Goal: Information Seeking & Learning: Learn about a topic

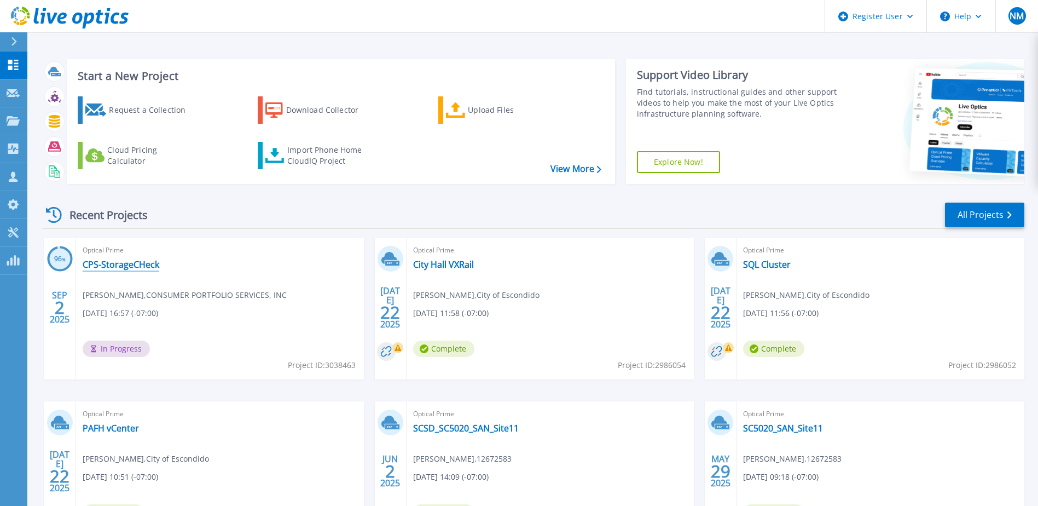
click at [136, 265] on link "CPS-StorageCHeck" at bounding box center [121, 264] width 77 height 11
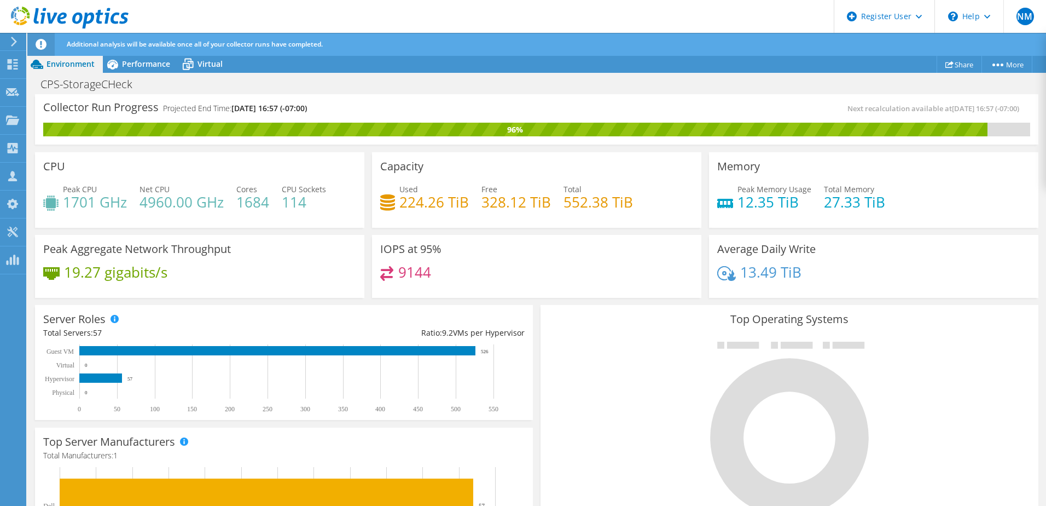
scroll to position [373, 0]
click at [126, 56] on div "Performance" at bounding box center [141, 64] width 76 height 18
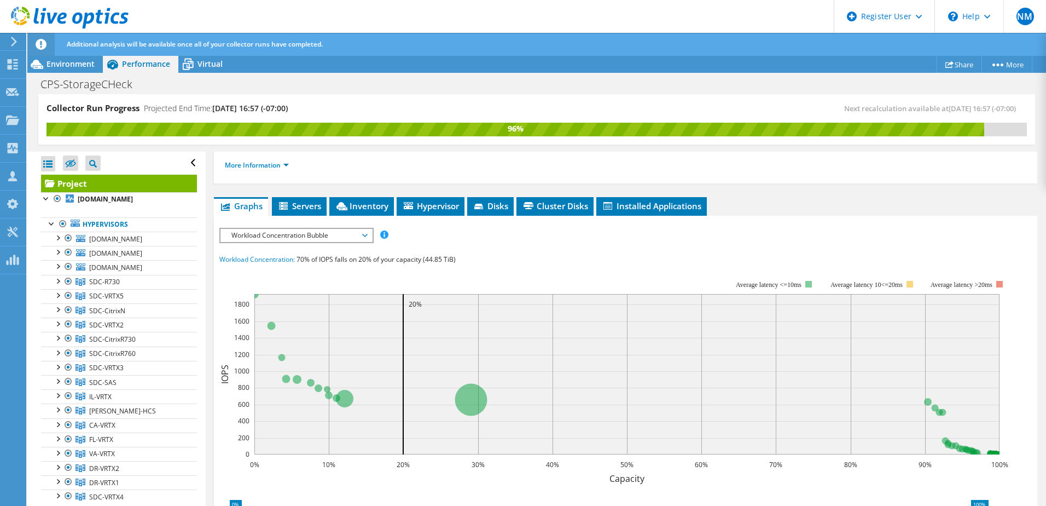
scroll to position [154, 0]
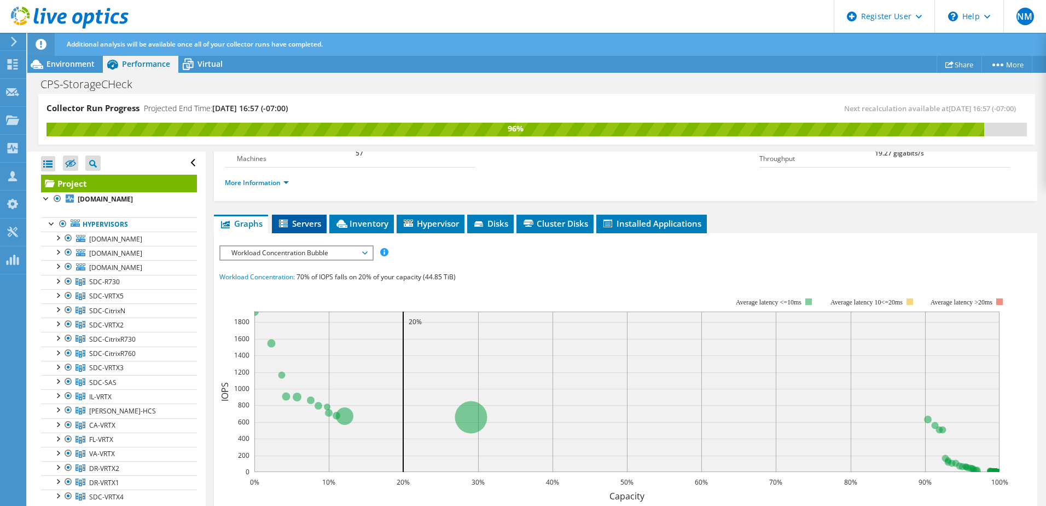
click at [279, 218] on span "Servers" at bounding box center [299, 223] width 44 height 11
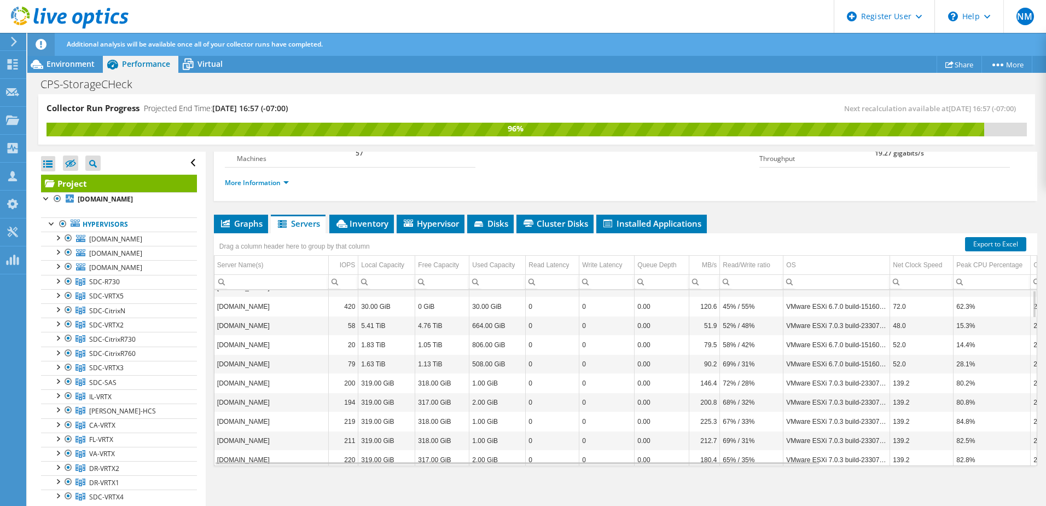
scroll to position [154, 0]
click at [426, 221] on span "Hypervisor" at bounding box center [430, 222] width 57 height 11
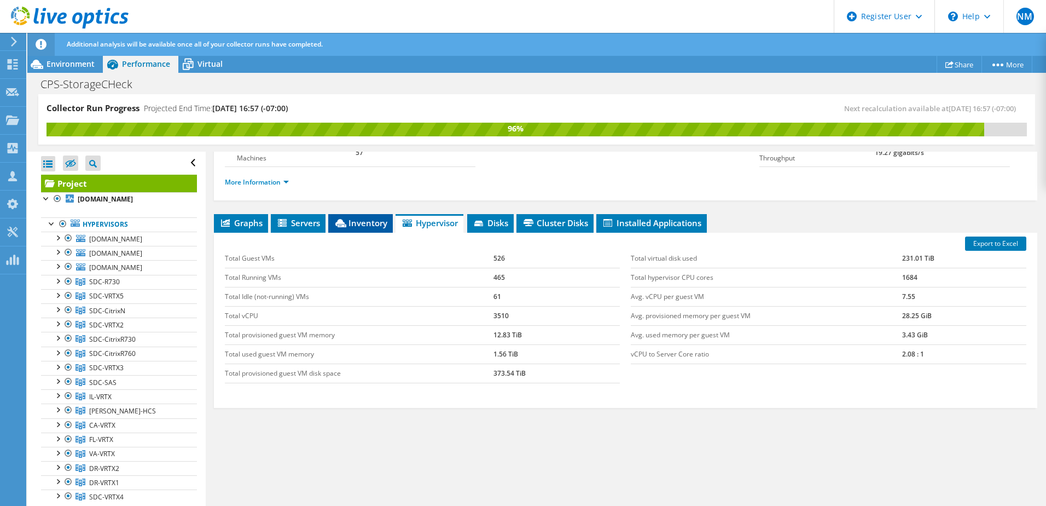
click at [370, 231] on li "Inventory" at bounding box center [360, 223] width 65 height 19
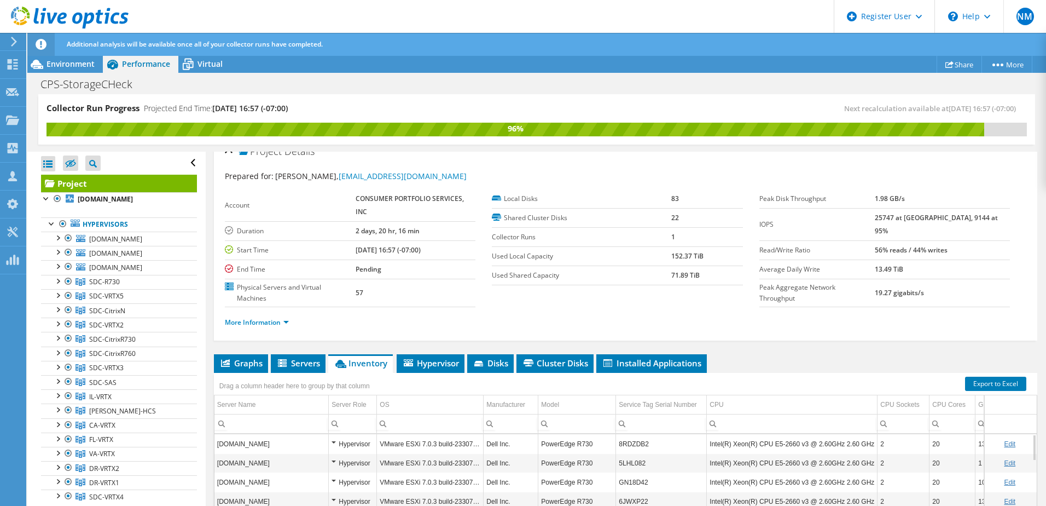
scroll to position [0, 0]
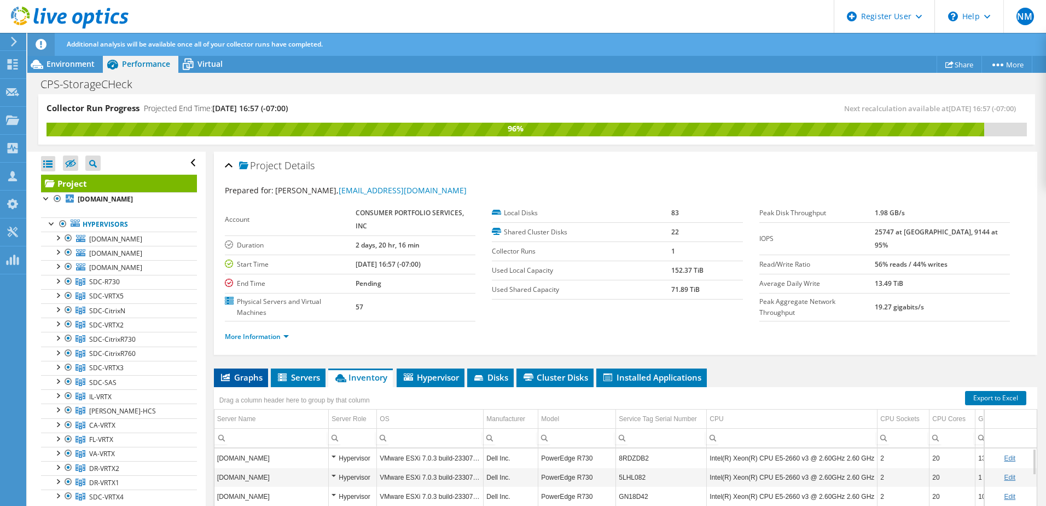
click at [251, 382] on span "Graphs" at bounding box center [240, 377] width 43 height 11
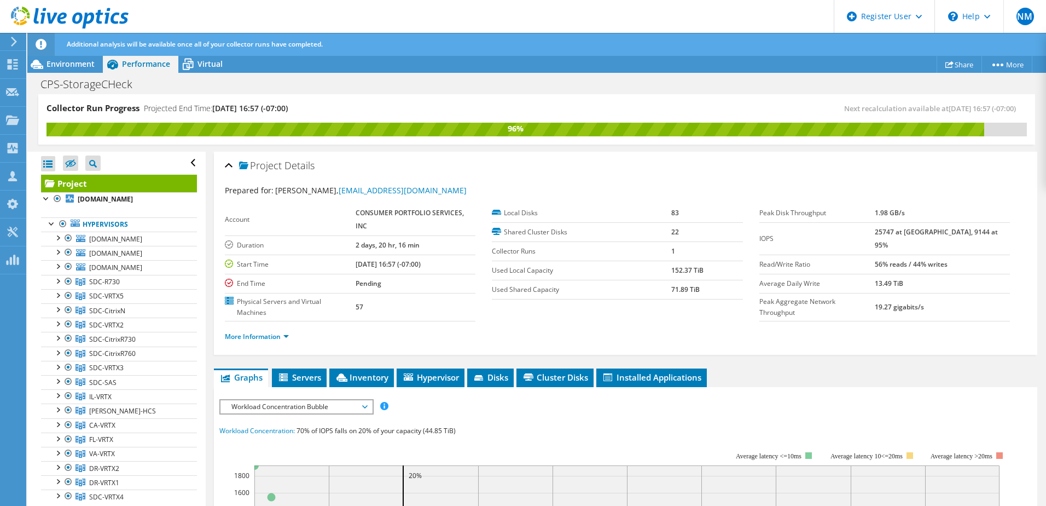
click at [324, 405] on span "Workload Concentration Bubble" at bounding box center [296, 406] width 141 height 13
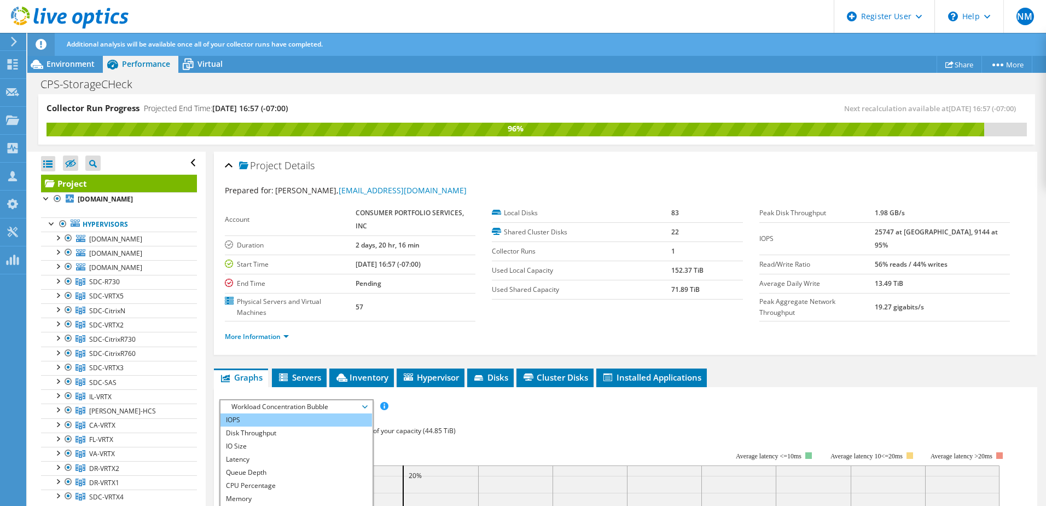
click at [322, 417] on li "IOPS" at bounding box center [297, 419] width 152 height 13
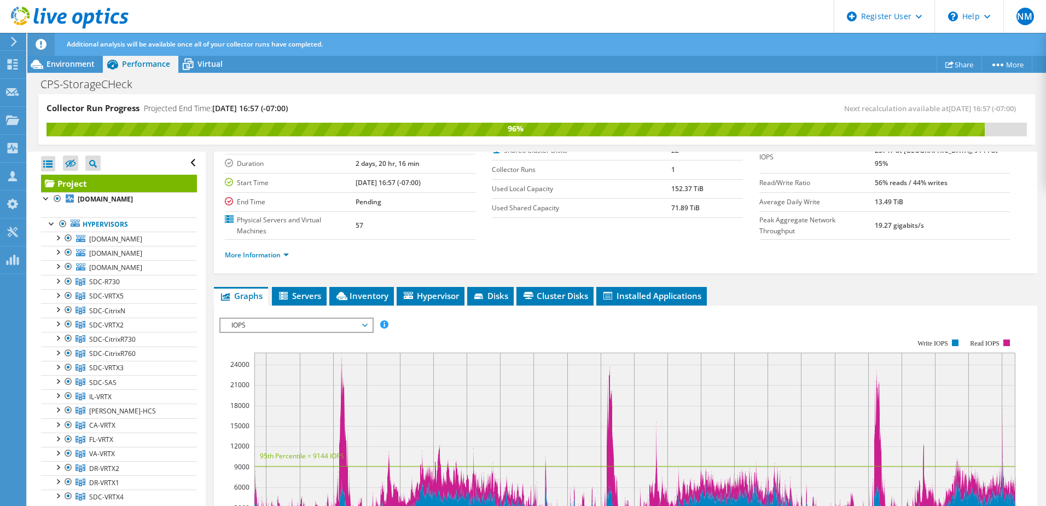
scroll to position [164, 0]
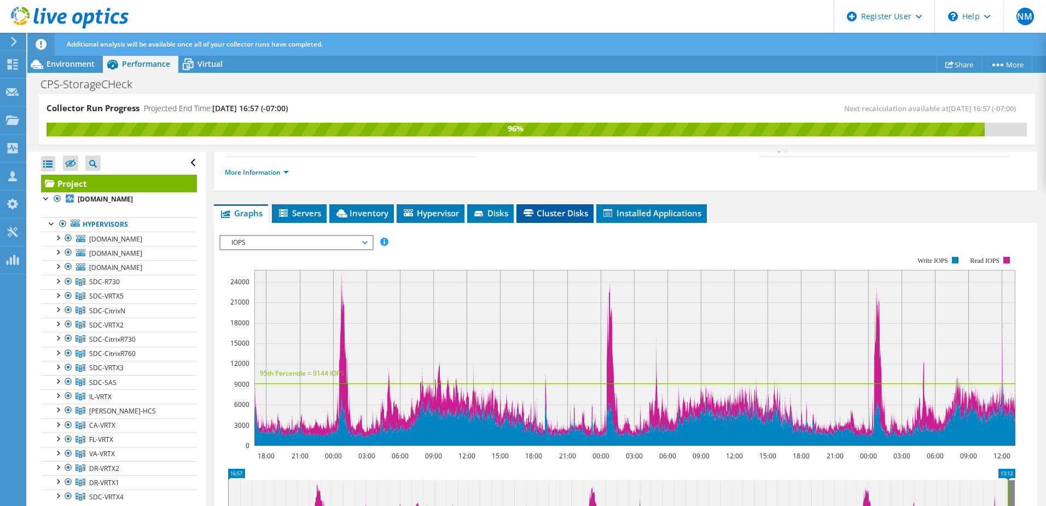
click at [555, 214] on span "Cluster Disks" at bounding box center [555, 212] width 66 height 11
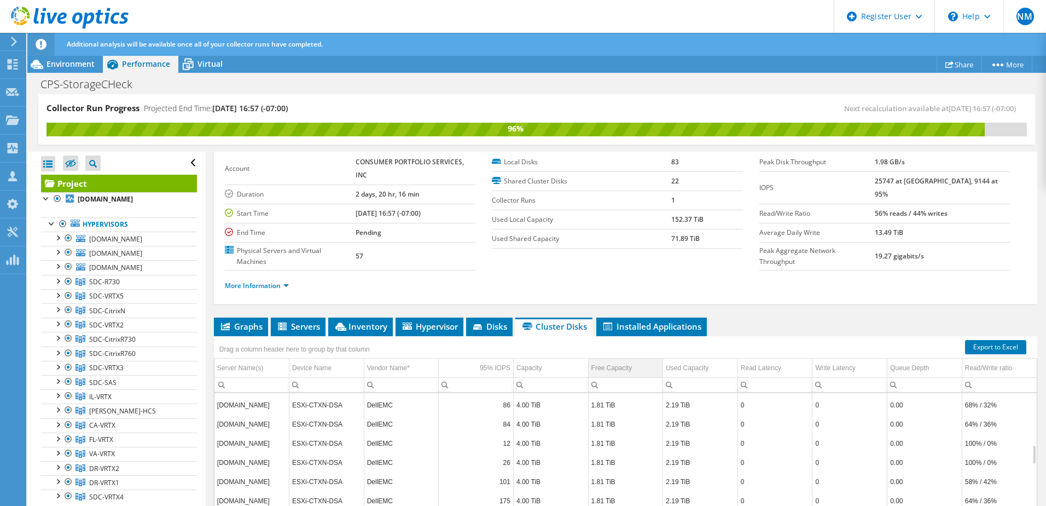
scroll to position [109, 0]
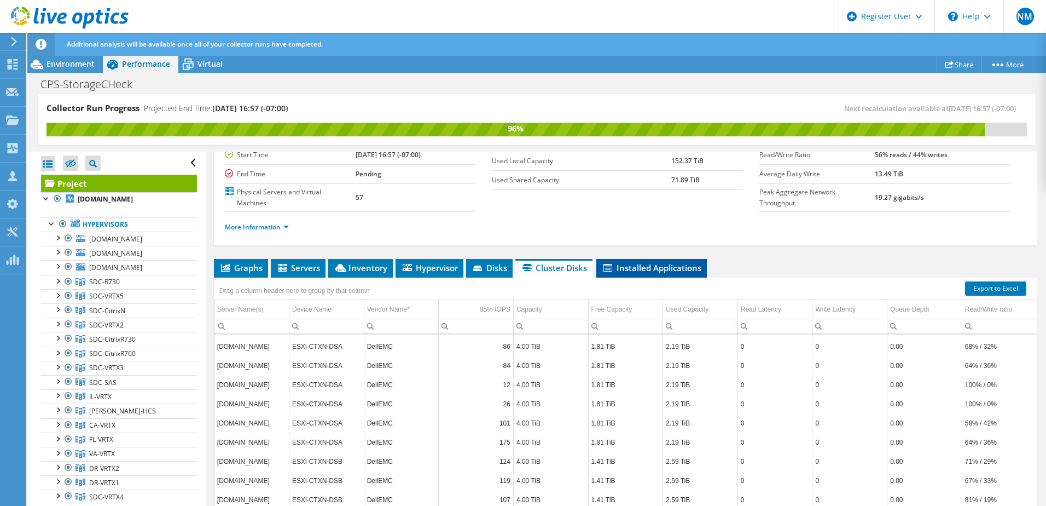
click at [635, 275] on li "Installed Applications" at bounding box center [651, 268] width 111 height 19
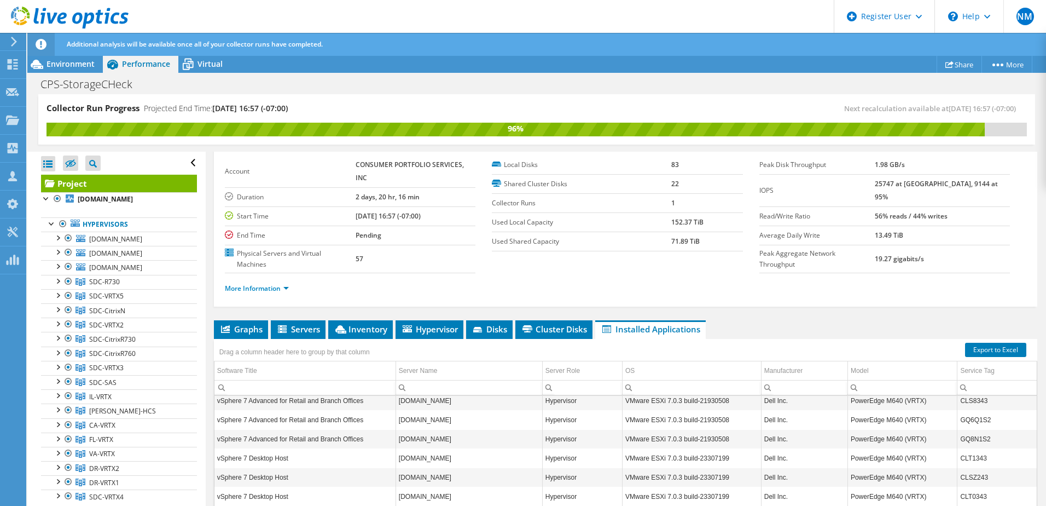
scroll to position [0, 0]
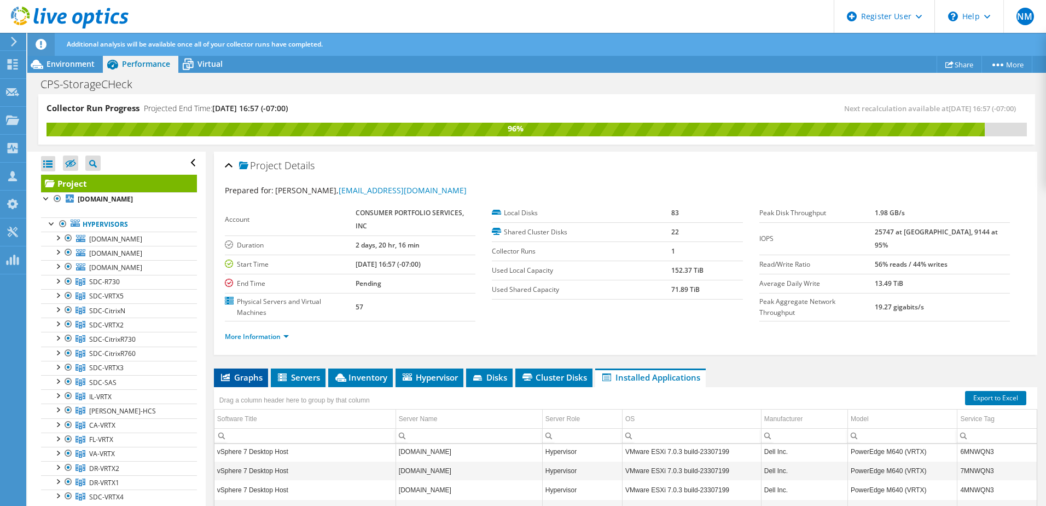
click at [247, 379] on span "Graphs" at bounding box center [240, 377] width 43 height 11
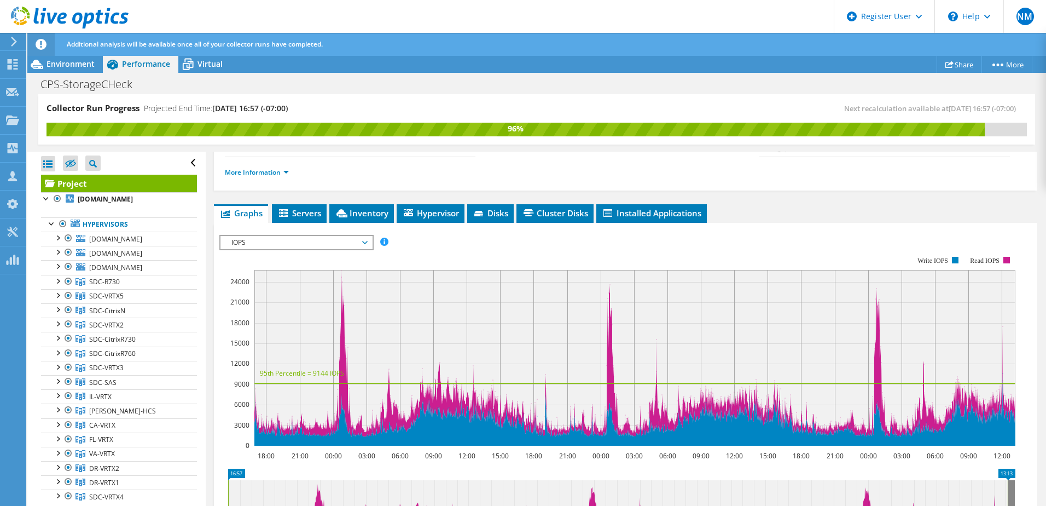
click at [326, 239] on span "IOPS" at bounding box center [296, 242] width 141 height 13
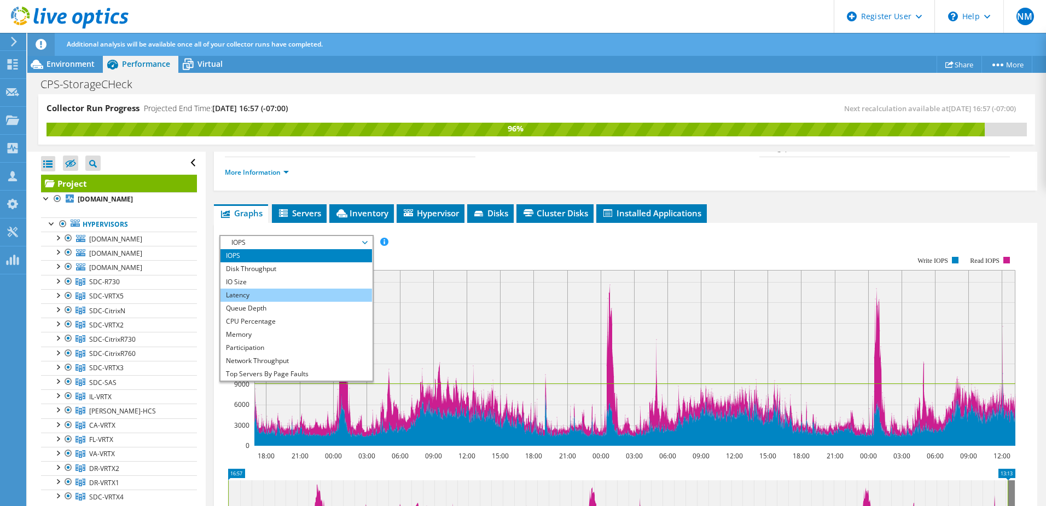
click at [254, 298] on li "Latency" at bounding box center [297, 294] width 152 height 13
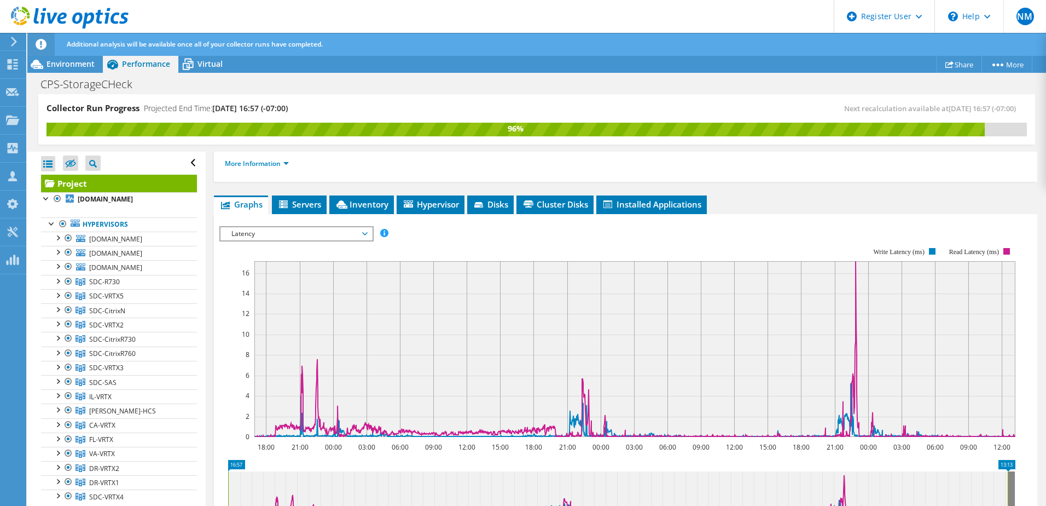
scroll to position [177, 0]
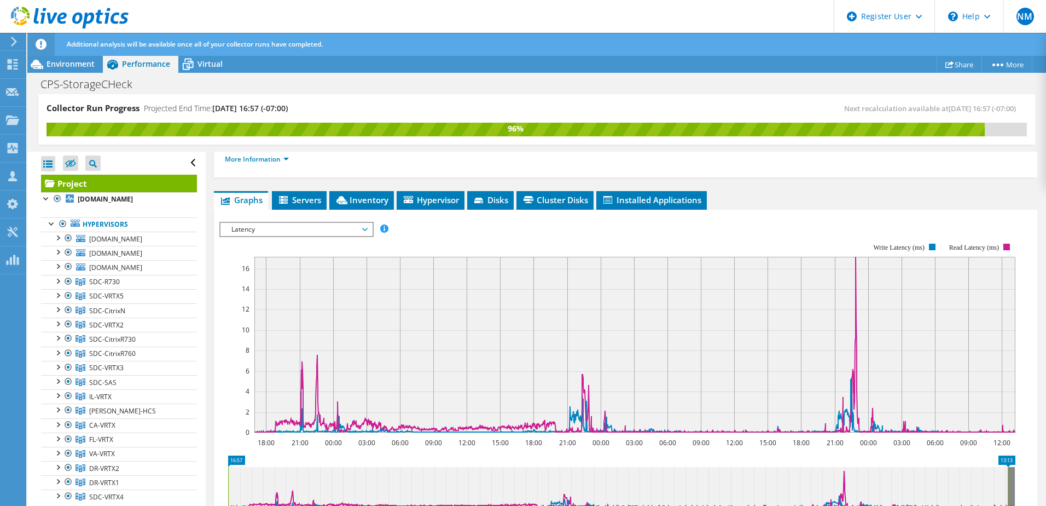
click at [285, 230] on span "Latency" at bounding box center [296, 229] width 141 height 13
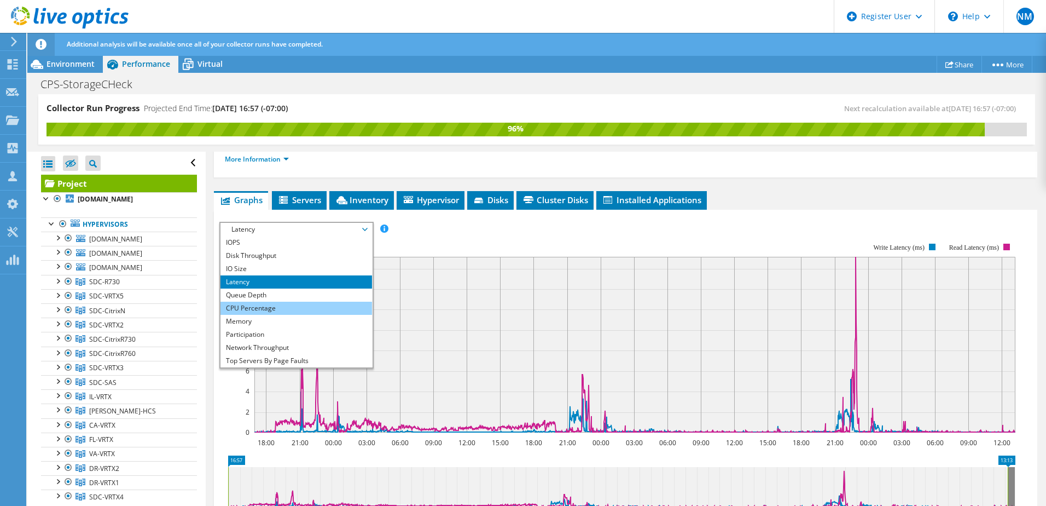
click at [263, 303] on li "CPU Percentage" at bounding box center [297, 307] width 152 height 13
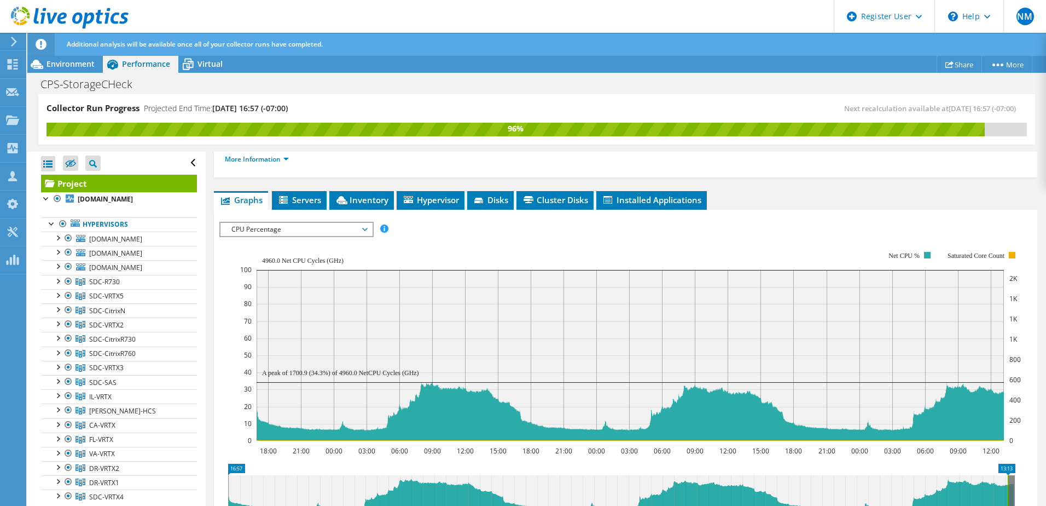
click at [329, 234] on span "CPU Percentage" at bounding box center [296, 229] width 141 height 13
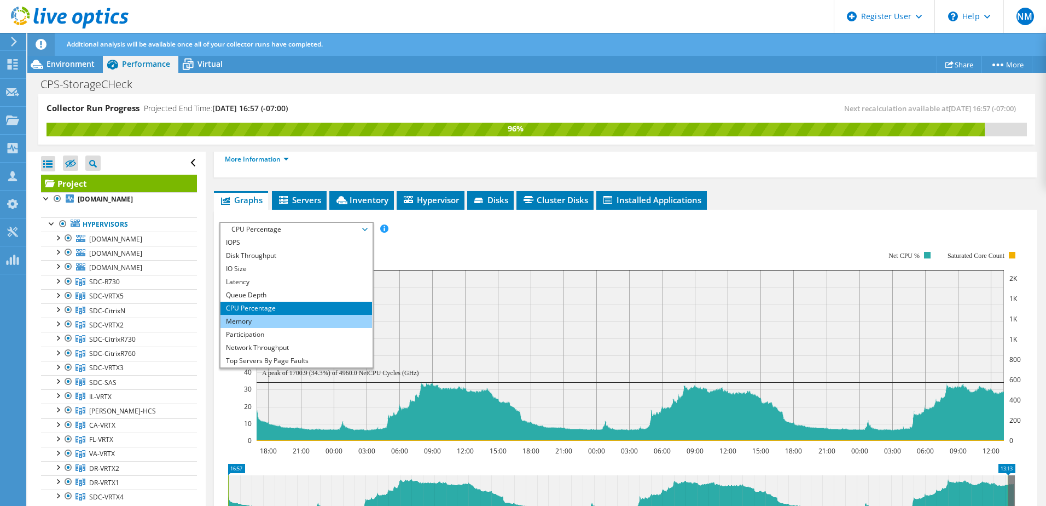
click at [289, 325] on li "Memory" at bounding box center [297, 321] width 152 height 13
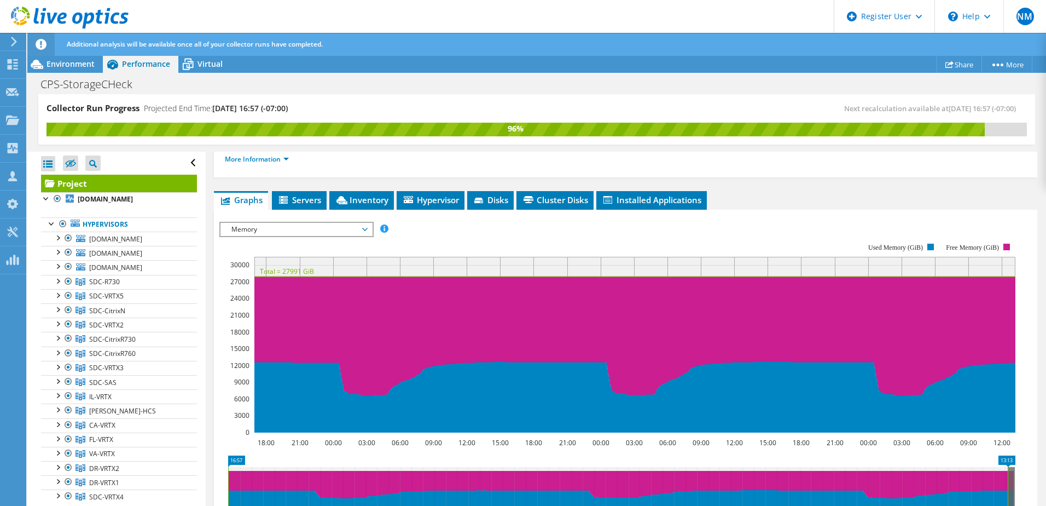
scroll to position [232, 0]
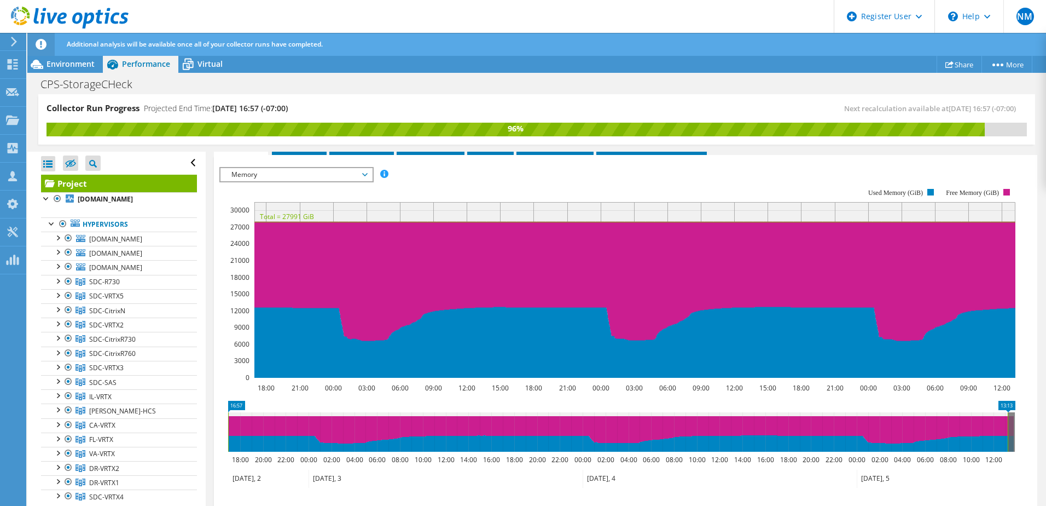
click at [282, 170] on span "Memory" at bounding box center [296, 174] width 141 height 13
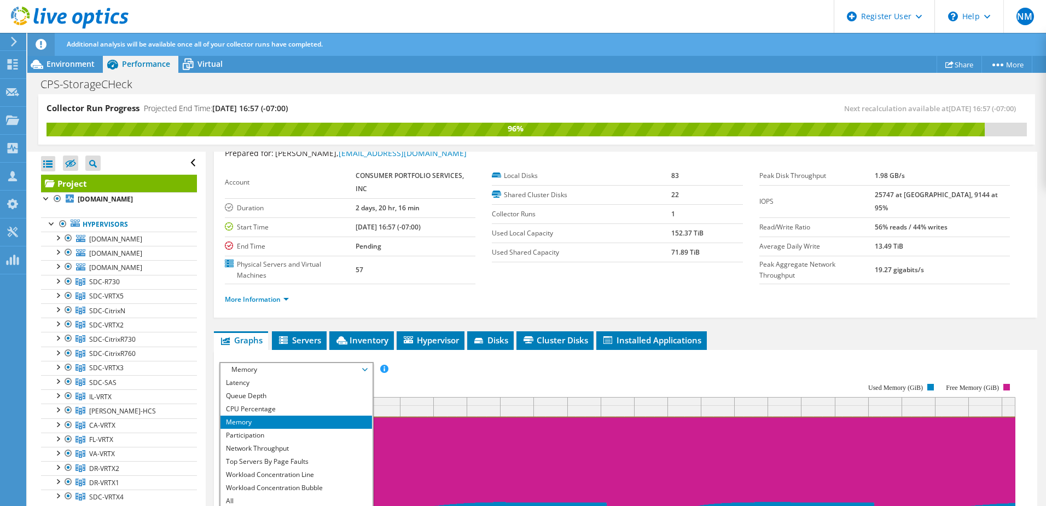
scroll to position [0, 0]
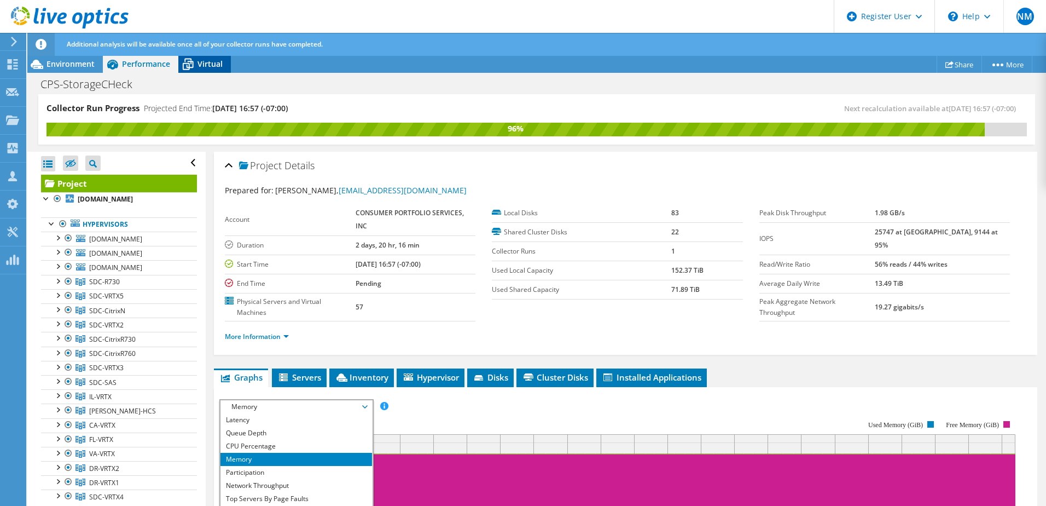
click at [217, 69] on div "Virtual" at bounding box center [204, 64] width 53 height 18
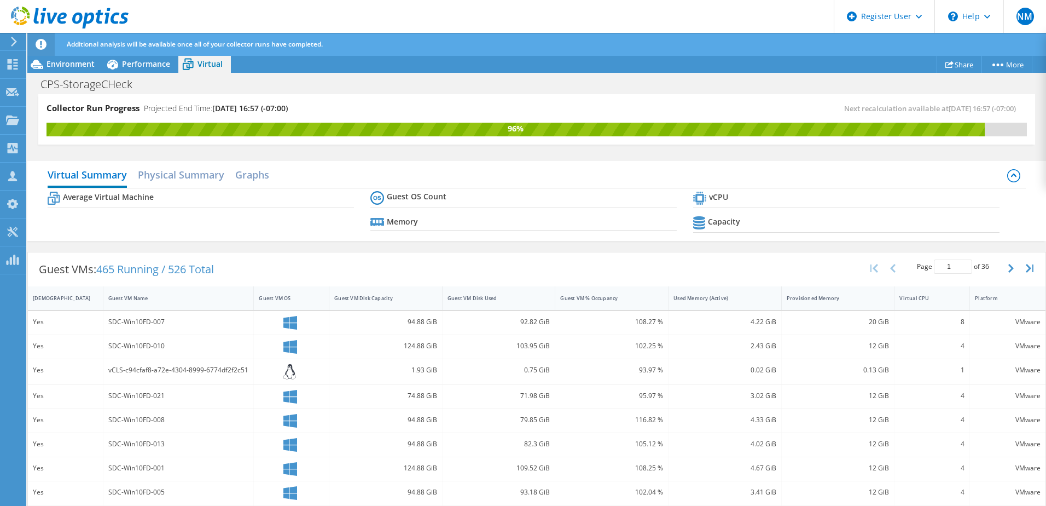
scroll to position [109, 0]
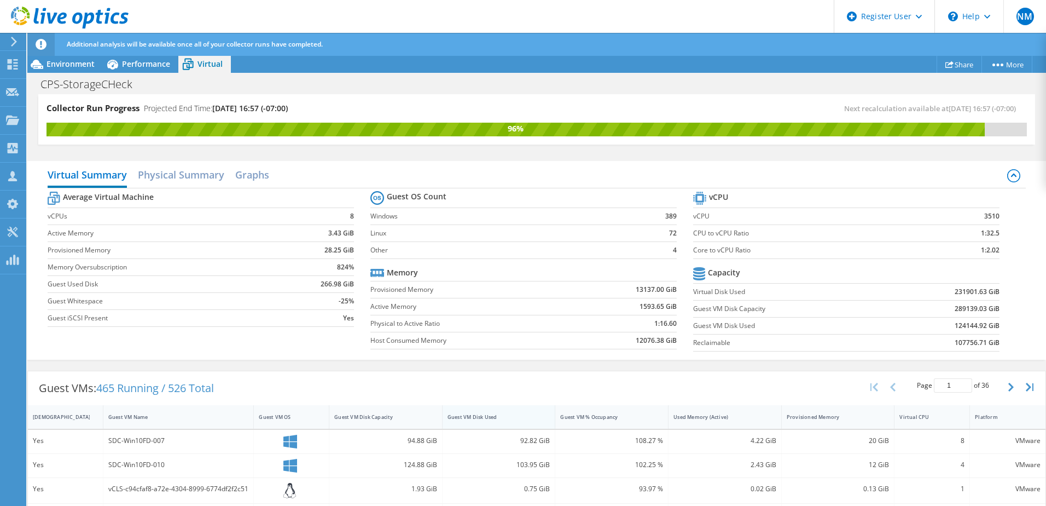
click at [495, 419] on div "Guest VM Disk Used" at bounding box center [493, 416] width 90 height 7
drag, startPoint x: 495, startPoint y: 419, endPoint x: 502, endPoint y: 381, distance: 38.5
click at [496, 420] on div "Guest VM Disk Used" at bounding box center [493, 416] width 90 height 7
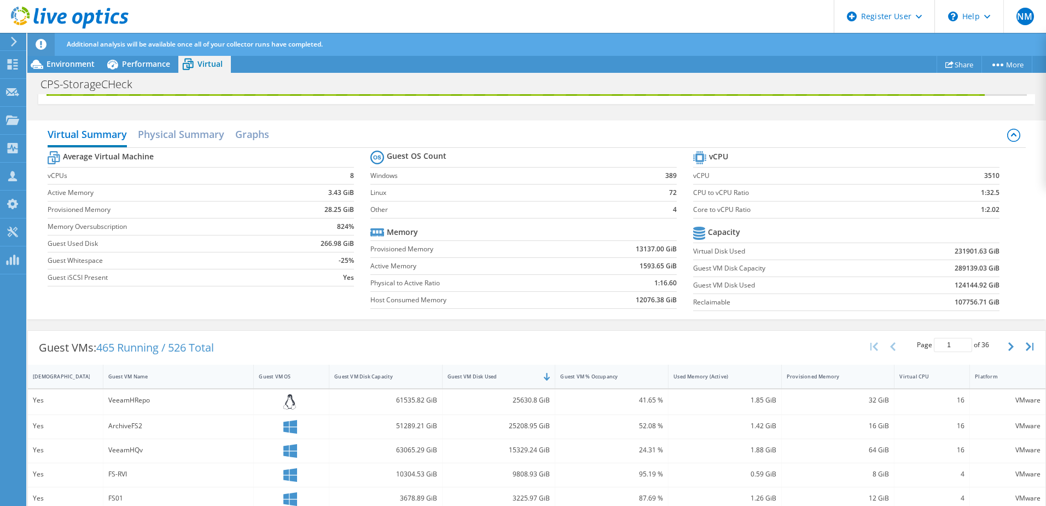
scroll to position [0, 0]
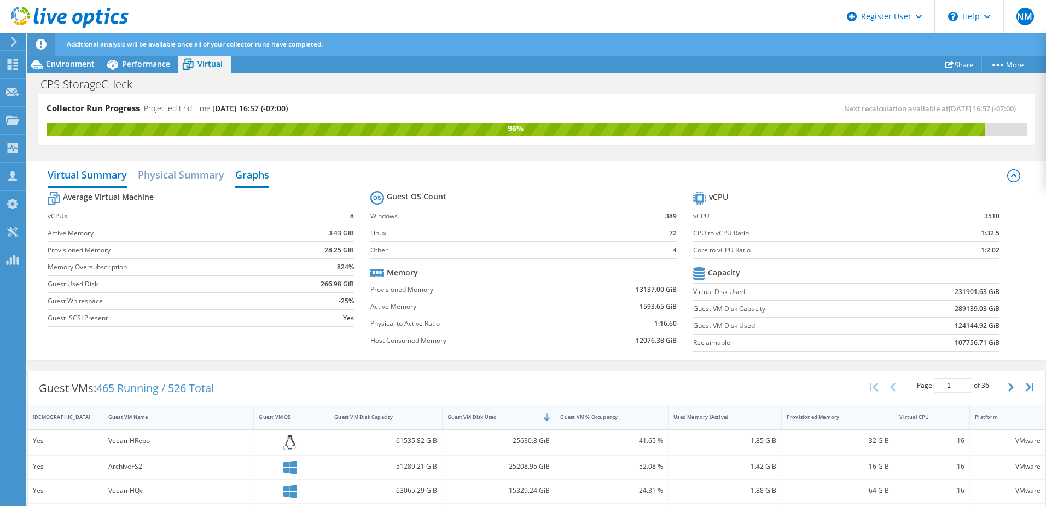
click at [245, 176] on h2 "Graphs" at bounding box center [252, 176] width 34 height 24
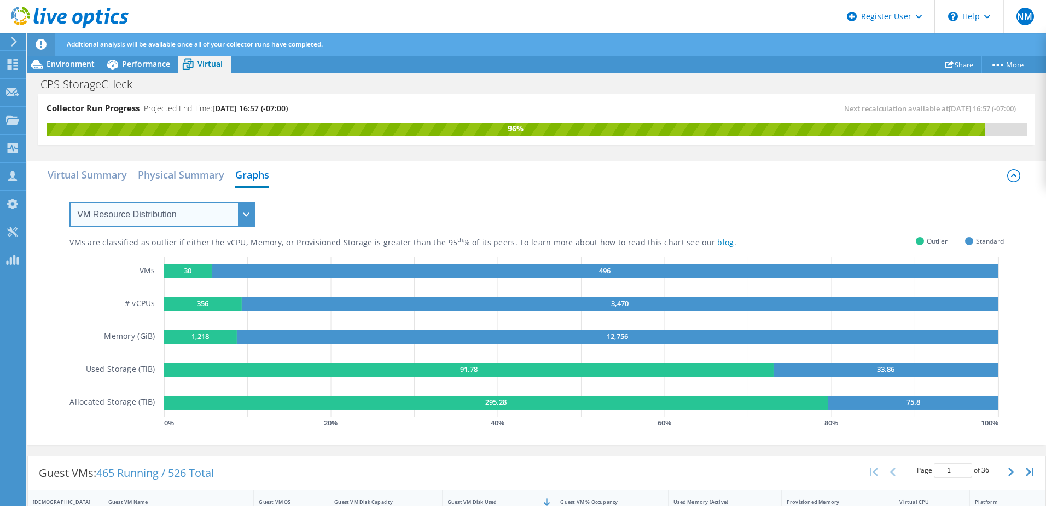
drag, startPoint x: 239, startPoint y: 217, endPoint x: 238, endPoint y: 227, distance: 9.9
click at [239, 217] on select "VM Resource Distribution Provisioning Contrast Over Provisioning" at bounding box center [162, 214] width 186 height 25
select select "Over Provisioning"
click at [69, 202] on select "VM Resource Distribution Provisioning Contrast Over Provisioning" at bounding box center [162, 214] width 186 height 25
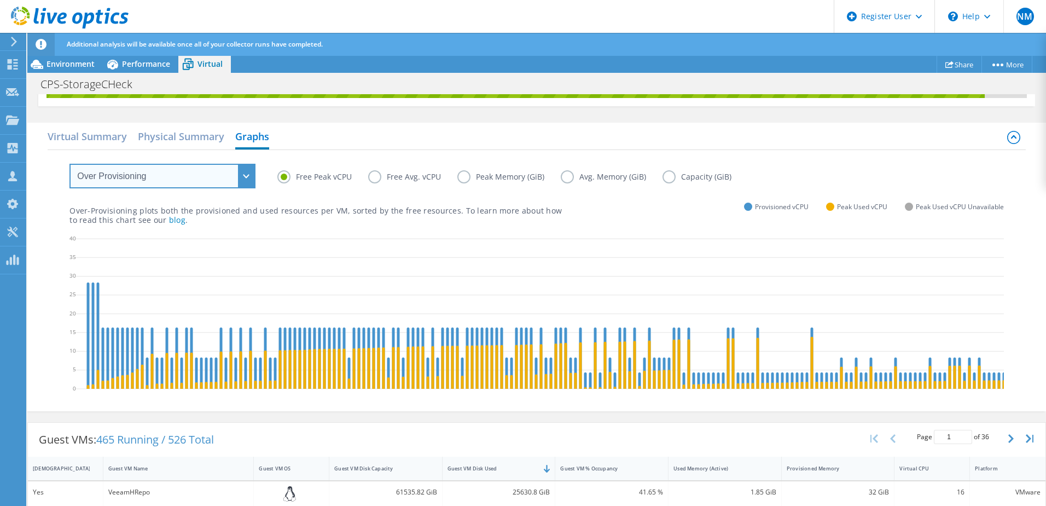
scroll to position [55, 0]
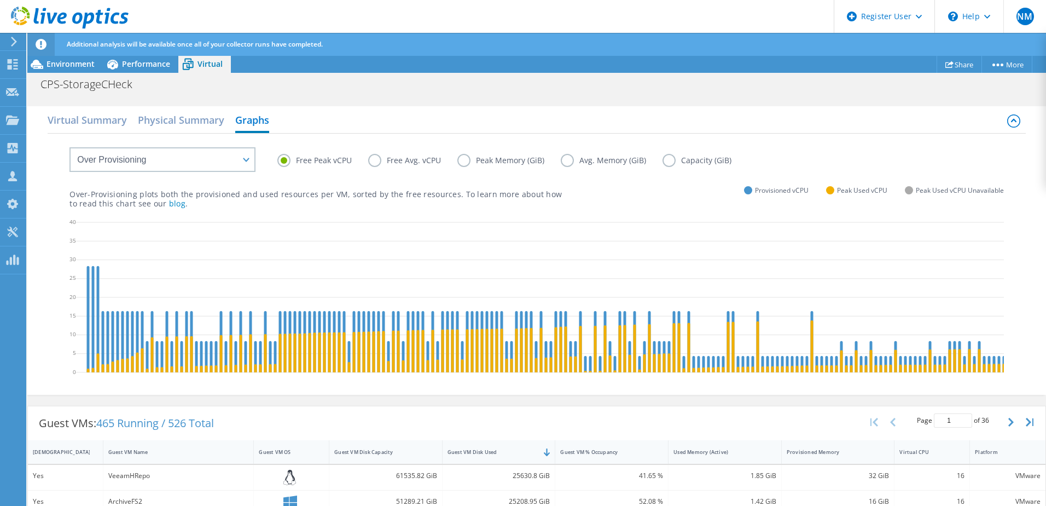
click at [422, 155] on label "Free Avg. vCPU" at bounding box center [412, 160] width 89 height 13
click at [0, 0] on input "Free Avg. vCPU" at bounding box center [0, 0] width 0 height 0
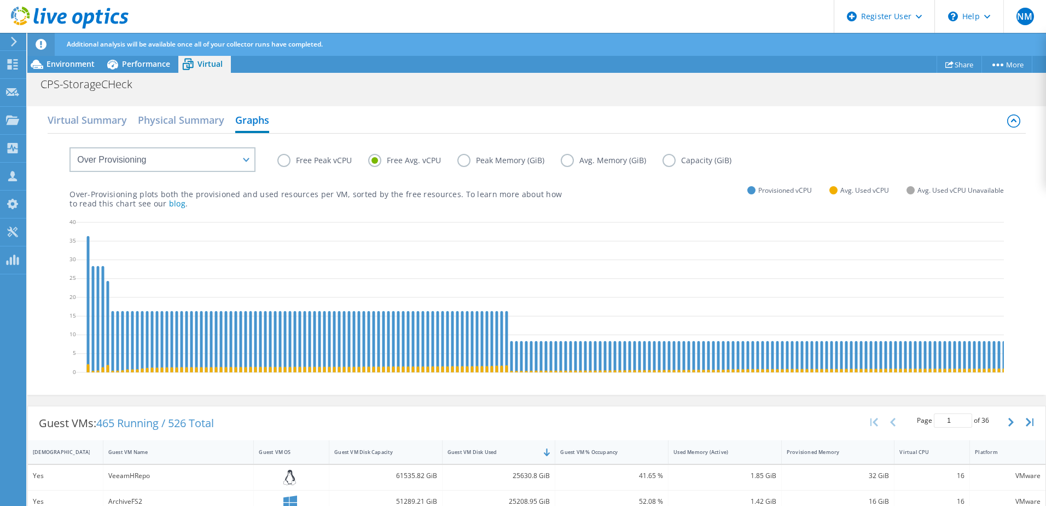
click at [520, 163] on label "Peak Memory (GiB)" at bounding box center [508, 160] width 103 height 13
click at [0, 0] on input "Peak Memory (GiB)" at bounding box center [0, 0] width 0 height 0
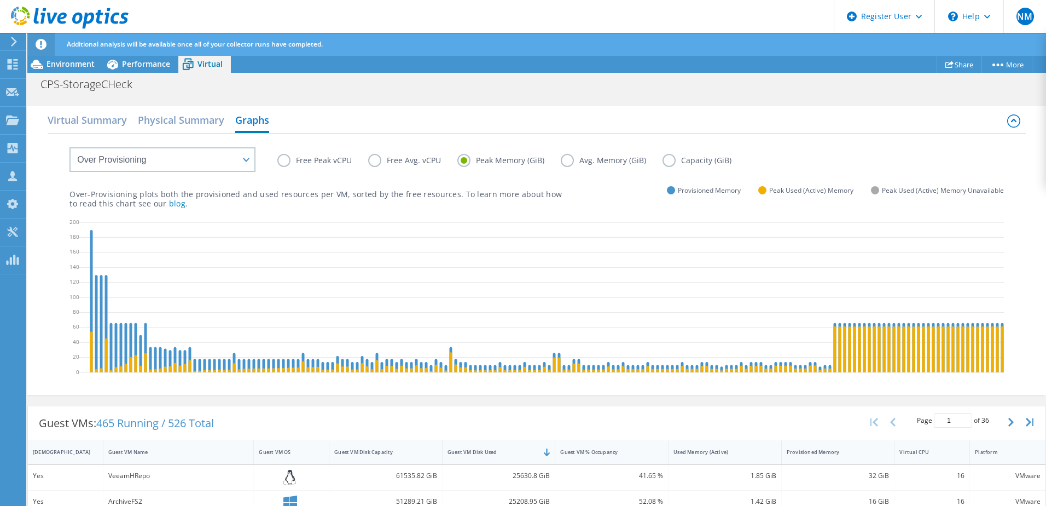
click at [401, 159] on label "Free Avg. vCPU" at bounding box center [412, 160] width 89 height 13
click at [0, 0] on input "Free Avg. vCPU" at bounding box center [0, 0] width 0 height 0
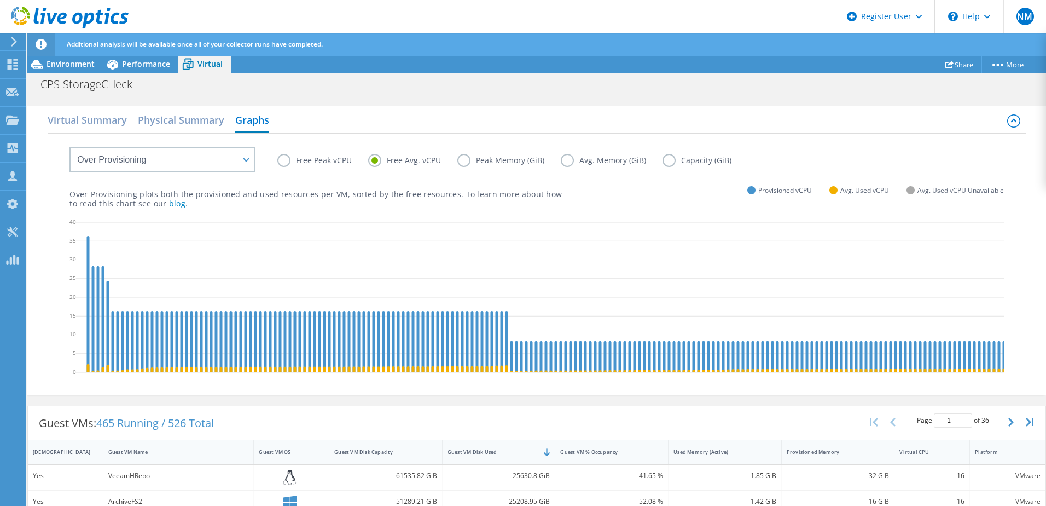
click at [541, 160] on label "Peak Memory (GiB)" at bounding box center [508, 160] width 103 height 13
click at [0, 0] on input "Peak Memory (GiB)" at bounding box center [0, 0] width 0 height 0
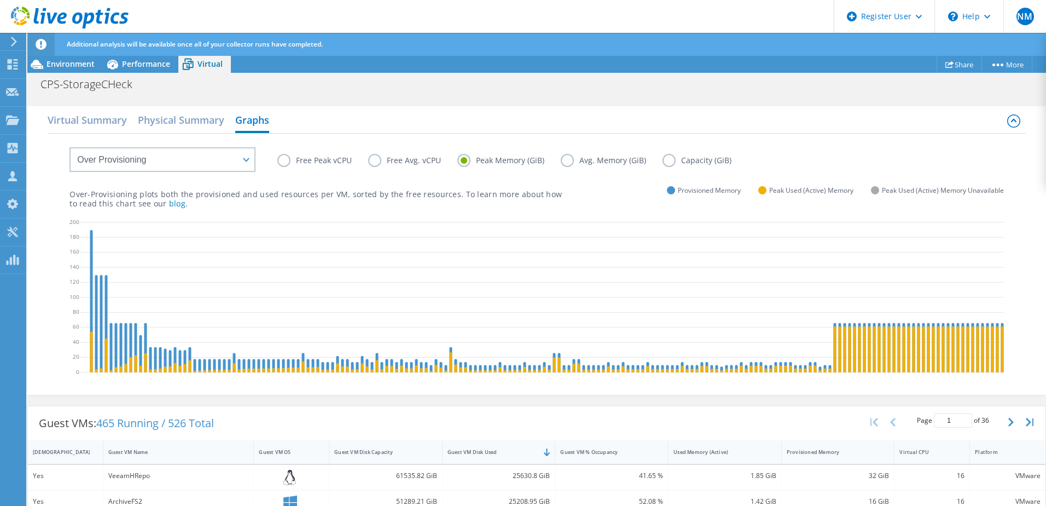
click at [607, 164] on label "Avg. Memory (GiB)" at bounding box center [612, 160] width 102 height 13
click at [0, 0] on input "Avg. Memory (GiB)" at bounding box center [0, 0] width 0 height 0
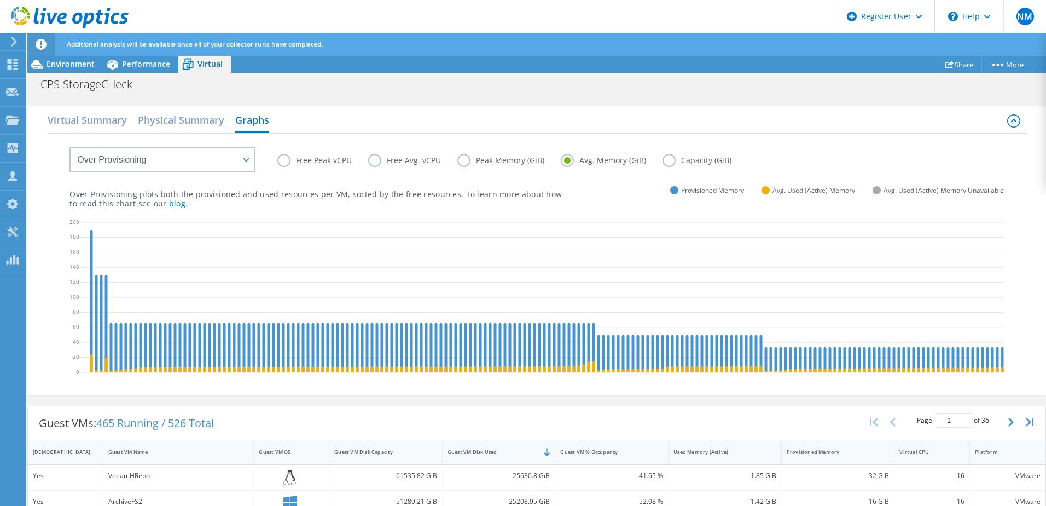
click at [693, 165] on label "Capacity (GiB)" at bounding box center [705, 160] width 85 height 13
click at [0, 0] on input "Capacity (GiB)" at bounding box center [0, 0] width 0 height 0
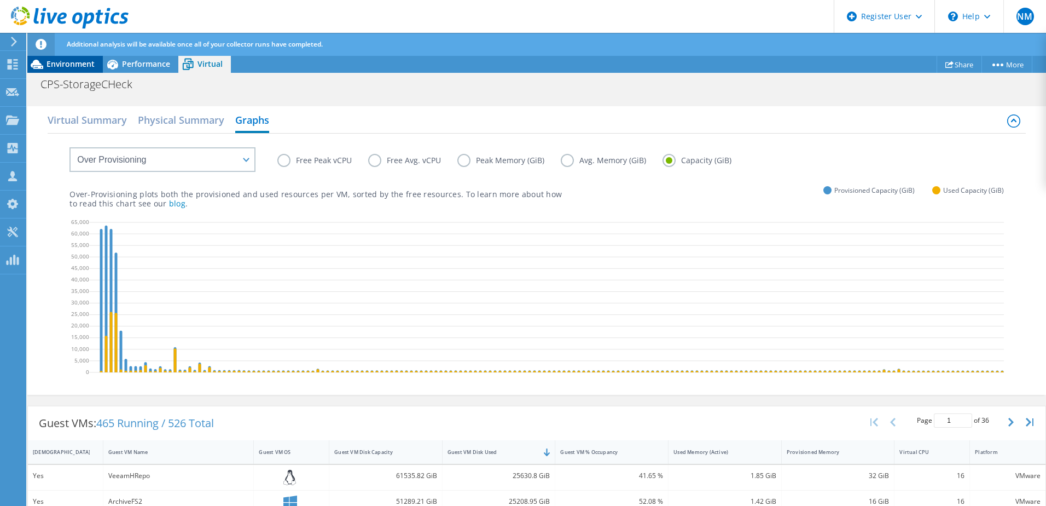
click at [86, 66] on span "Environment" at bounding box center [71, 64] width 48 height 10
